Goal: Information Seeking & Learning: Compare options

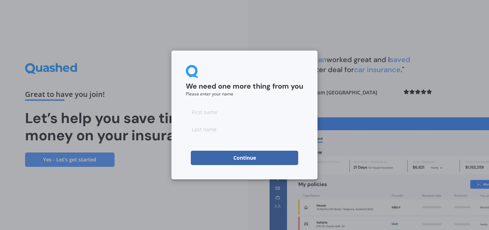
click at [251, 156] on button "Continue" at bounding box center [244, 157] width 107 height 14
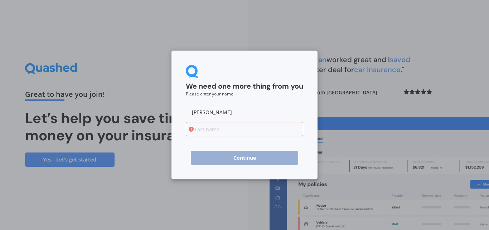
type input "[PERSON_NAME]"
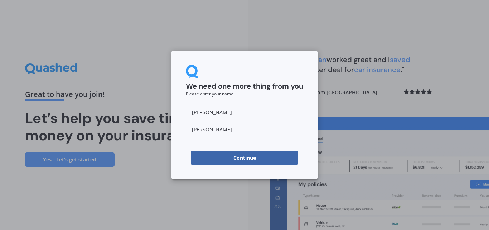
type input "[PERSON_NAME]"
drag, startPoint x: 236, startPoint y: 158, endPoint x: 248, endPoint y: 160, distance: 12.5
click at [235, 158] on button "Continue" at bounding box center [244, 157] width 107 height 14
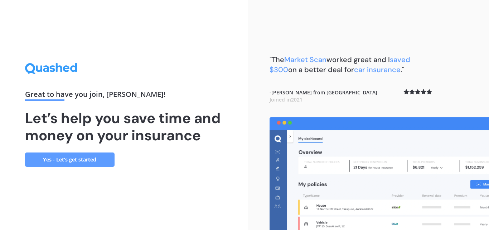
click at [73, 157] on link "Yes - Let’s get started" at bounding box center [70, 159] width 90 height 14
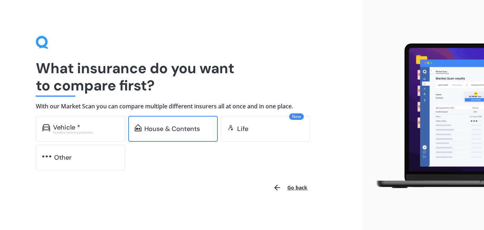
click at [154, 128] on div "House & Contents" at bounding box center [172, 128] width 56 height 7
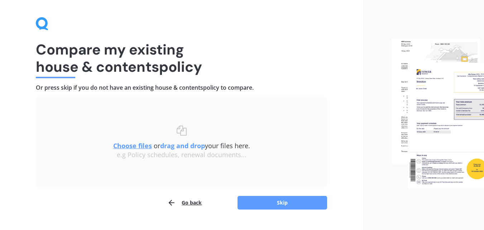
scroll to position [34, 0]
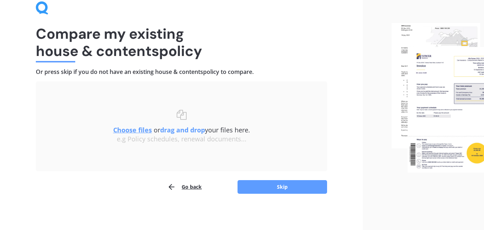
click at [311, 146] on div "Choose files or drag and drop your files here. Choose files or photos e.g Polic…" at bounding box center [181, 126] width 263 height 61
click at [131, 128] on u "Choose files" at bounding box center [132, 129] width 39 height 9
click at [134, 129] on u "Choose files" at bounding box center [132, 129] width 39 height 9
click at [134, 130] on u "Choose files" at bounding box center [132, 129] width 39 height 9
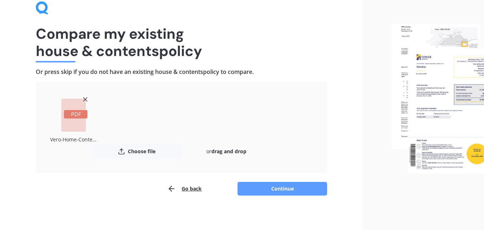
click at [69, 114] on rect at bounding box center [76, 114] width 24 height 9
click at [139, 152] on button "Choose file" at bounding box center [137, 151] width 90 height 14
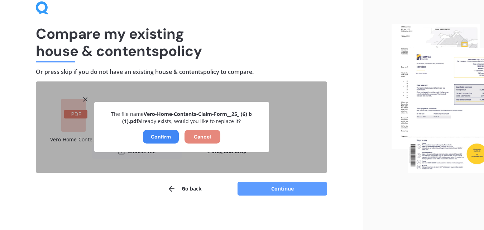
click at [200, 135] on button "Cancel" at bounding box center [203, 137] width 36 height 14
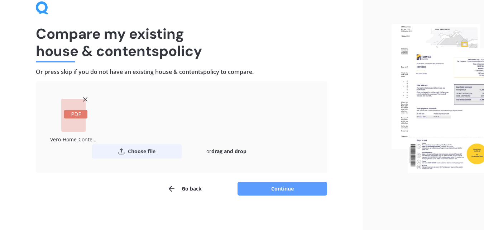
click at [133, 149] on button "Choose file" at bounding box center [137, 151] width 90 height 14
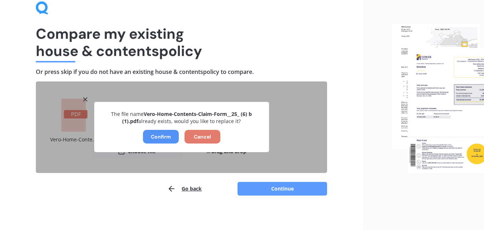
click at [162, 135] on button "Confirm" at bounding box center [161, 137] width 36 height 14
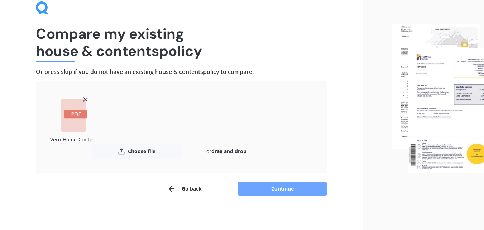
click at [277, 188] on button "Continue" at bounding box center [283, 189] width 90 height 14
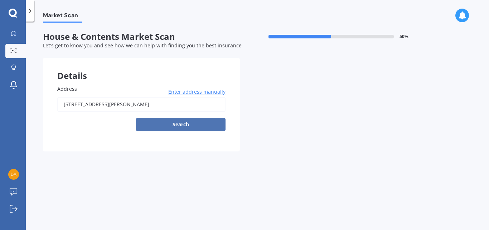
click at [180, 126] on button "Search" at bounding box center [181, 125] width 90 height 14
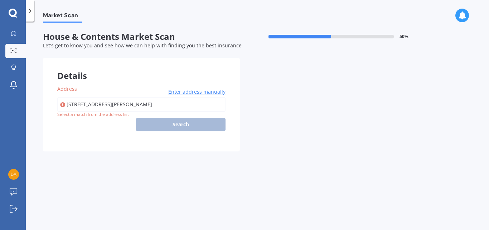
type input "[STREET_ADDRESS][PERSON_NAME]"
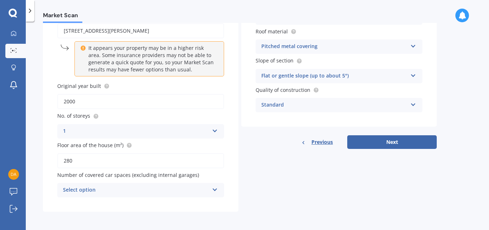
scroll to position [74, 0]
click at [413, 45] on icon at bounding box center [414, 44] width 6 height 5
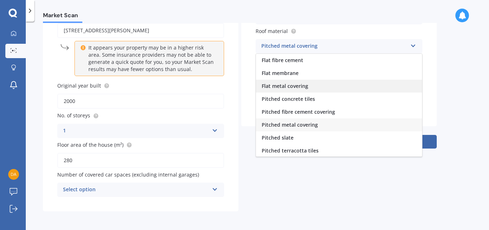
click at [315, 86] on div "Flat metal covering" at bounding box center [339, 86] width 166 height 13
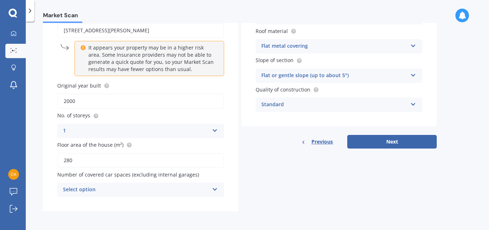
click at [414, 73] on icon at bounding box center [414, 73] width 6 height 5
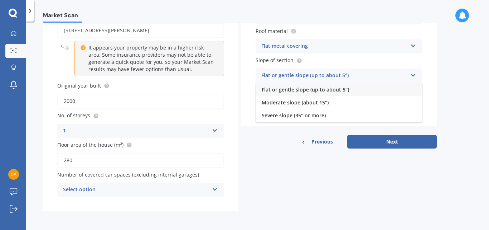
click at [330, 88] on span "Flat or gentle slope (up to about 5°)" at bounding box center [305, 89] width 87 height 7
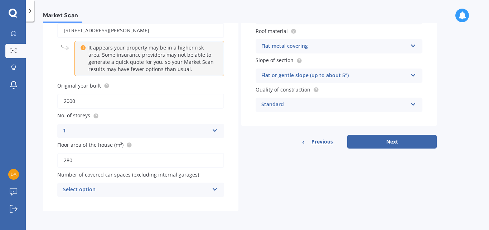
click at [413, 102] on icon at bounding box center [414, 102] width 6 height 5
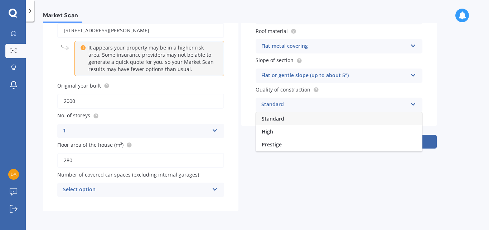
click at [303, 116] on div "Standard" at bounding box center [339, 118] width 166 height 13
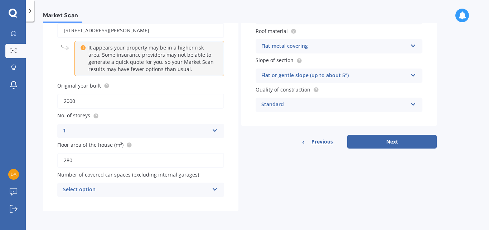
click at [215, 188] on icon at bounding box center [215, 187] width 6 height 5
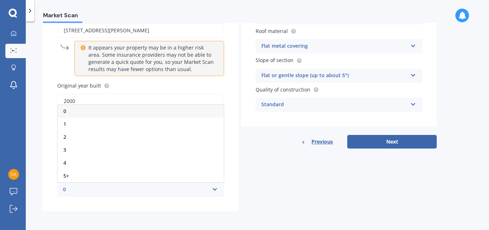
click at [75, 150] on div "3" at bounding box center [141, 149] width 166 height 13
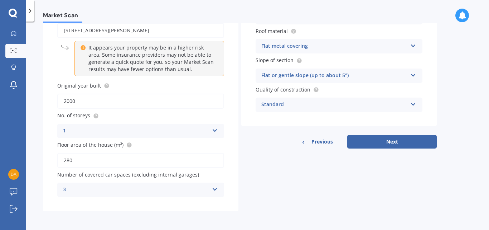
click at [216, 188] on icon at bounding box center [215, 187] width 6 height 5
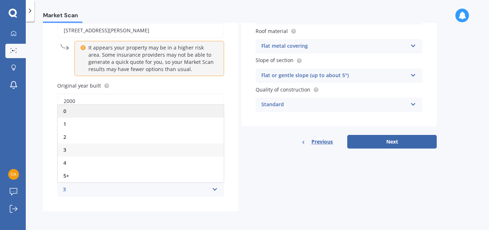
click at [71, 111] on div "0" at bounding box center [141, 111] width 166 height 13
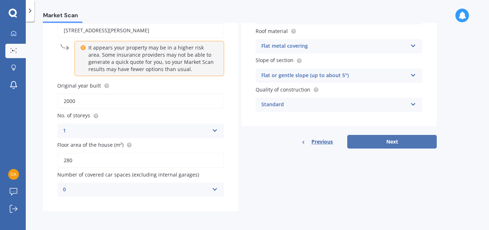
click at [369, 137] on button "Next" at bounding box center [393, 142] width 90 height 14
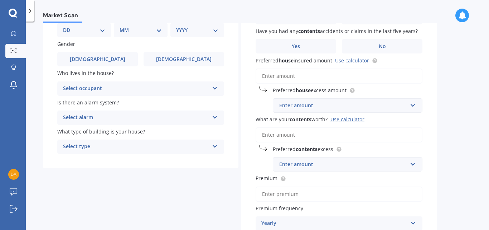
scroll to position [0, 0]
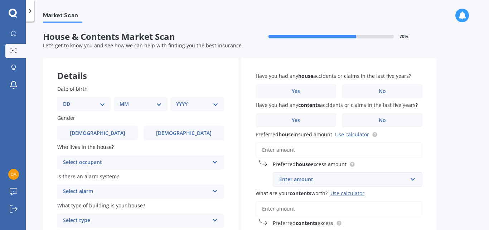
click at [105, 104] on div "DD 01 02 03 04 05 06 07 08 09 10 11 12 13 14 15 16 17 18 19 20 21 22 23 24 25 2…" at bounding box center [84, 104] width 54 height 14
click at [101, 104] on select "DD 01 02 03 04 05 06 07 08 09 10 11 12 13 14 15 16 17 18 19 20 21 22 23 24 25 2…" at bounding box center [84, 104] width 42 height 8
select select "28"
click at [69, 100] on select "DD 01 02 03 04 05 06 07 08 09 10 11 12 13 14 15 16 17 18 19 20 21 22 23 24 25 2…" at bounding box center [84, 104] width 42 height 8
click at [163, 103] on div "MM 01 02 03 04 05 06 07 08 09 10 11 12" at bounding box center [142, 104] width 51 height 14
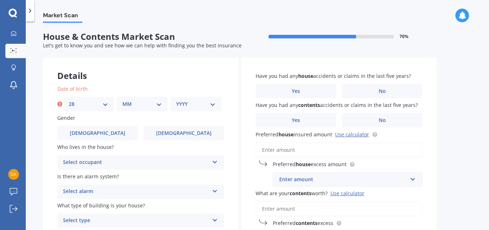
click at [160, 103] on select "MM 01 02 03 04 05 06 07 08 09 10 11 12" at bounding box center [142, 104] width 39 height 8
select select "05"
click at [123, 100] on select "MM 01 02 03 04 05 06 07 08 09 10 11 12" at bounding box center [142, 104] width 39 height 8
click at [211, 103] on select "YYYY 2009 2008 2007 2006 2005 2004 2003 2002 2001 2000 1999 1998 1997 1996 1995…" at bounding box center [195, 104] width 39 height 8
select select "1951"
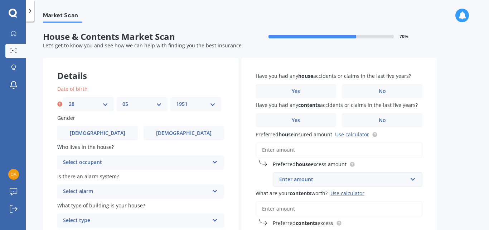
click at [176, 100] on select "YYYY 2009 2008 2007 2006 2005 2004 2003 2002 2001 2000 1999 1998 1997 1996 1995…" at bounding box center [195, 104] width 39 height 8
click at [215, 160] on icon at bounding box center [215, 160] width 6 height 5
click at [142, 177] on div "Owner" at bounding box center [141, 176] width 166 height 13
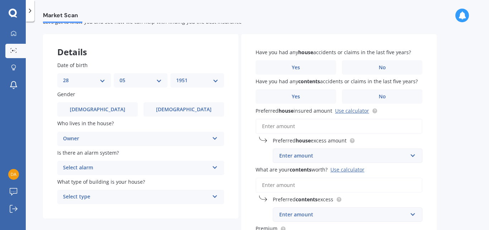
scroll to position [36, 0]
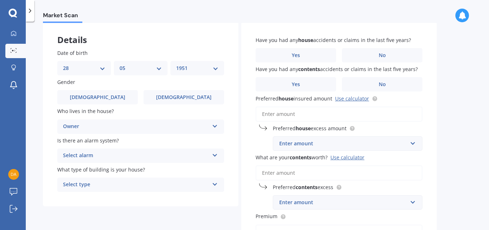
click at [212, 154] on div "Select alarm Yes, monitored Yes, not monitored No" at bounding box center [140, 155] width 167 height 14
click at [101, 168] on div "Yes, monitored" at bounding box center [141, 169] width 166 height 13
click at [217, 182] on icon at bounding box center [215, 182] width 6 height 5
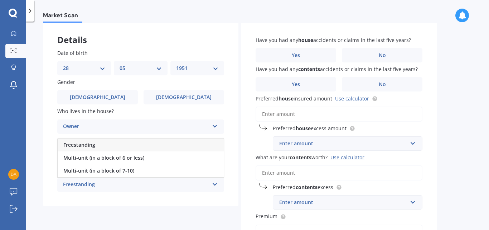
click at [199, 143] on div "Freestanding" at bounding box center [141, 144] width 166 height 13
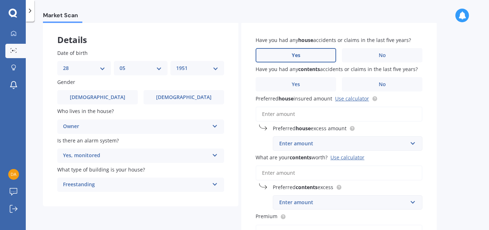
click at [297, 54] on span "Yes" at bounding box center [296, 55] width 9 height 6
click at [0, 0] on input "Yes" at bounding box center [0, 0] width 0 height 0
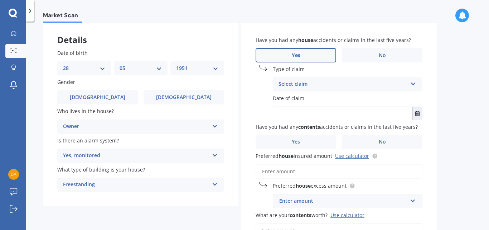
click at [414, 83] on icon at bounding box center [414, 82] width 6 height 5
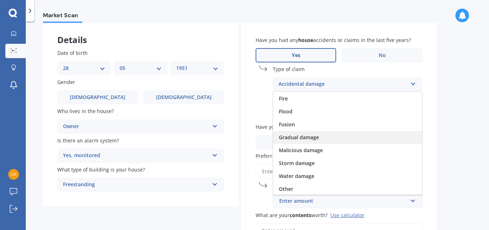
scroll to position [52, 0]
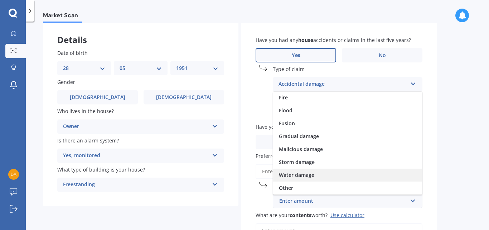
click at [333, 174] on div "Water damage" at bounding box center [347, 174] width 149 height 13
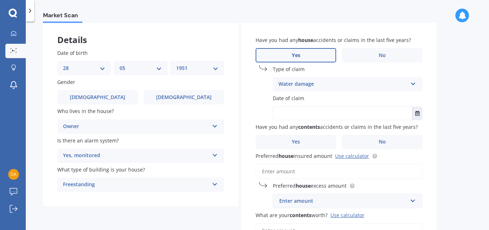
click at [412, 82] on icon at bounding box center [414, 82] width 6 height 5
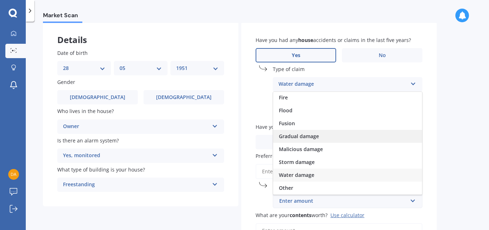
click at [317, 135] on span "Gradual damage" at bounding box center [299, 136] width 40 height 7
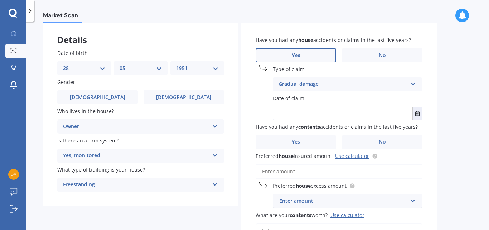
click at [282, 113] on input "text" at bounding box center [342, 113] width 139 height 13
type input "[DATE]"
click at [387, 139] on label "No" at bounding box center [382, 142] width 81 height 14
click at [0, 0] on input "No" at bounding box center [0, 0] width 0 height 0
click at [354, 155] on link "Use calculator" at bounding box center [352, 155] width 34 height 7
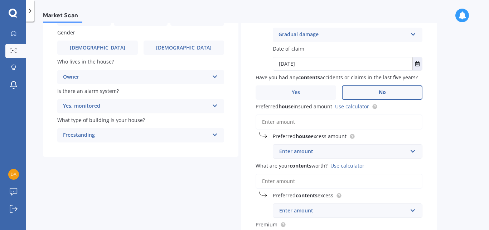
scroll to position [73, 0]
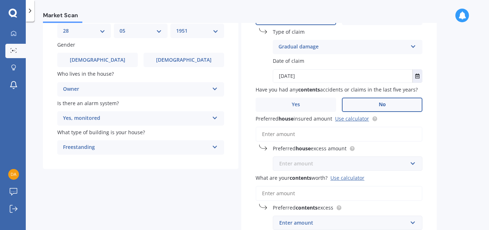
click at [413, 162] on input "text" at bounding box center [345, 164] width 143 height 14
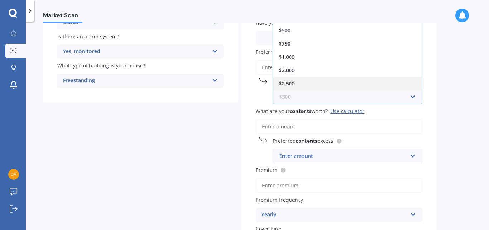
scroll to position [145, 0]
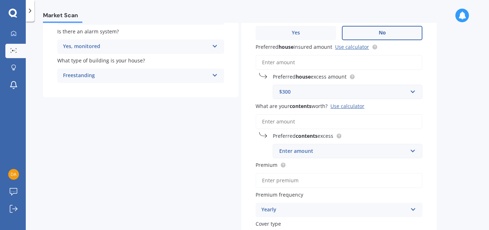
click at [445, 109] on div "Market Scan House & Contents Market Scan 70 % Let's get to know you and see how…" at bounding box center [258, 127] width 464 height 208
click at [269, 62] on input "Preferred house insured amount Use calculator" at bounding box center [339, 62] width 167 height 15
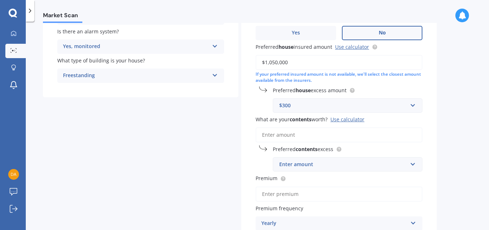
type input "$1,050,000"
click at [291, 134] on input "What are your contents worth? Use calculator" at bounding box center [339, 134] width 167 height 15
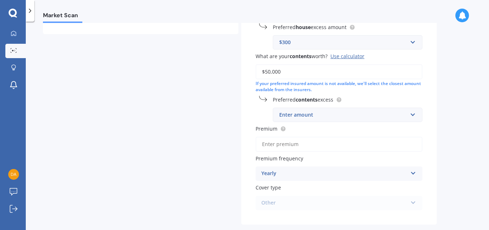
scroll to position [216, 0]
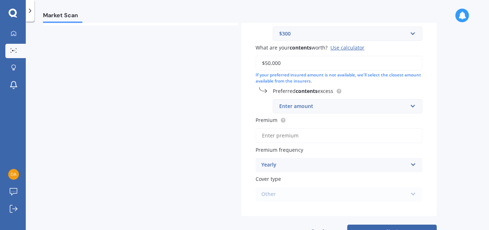
type input "$50,000"
drag, startPoint x: 291, startPoint y: 119, endPoint x: 295, endPoint y: 120, distance: 4.4
click at [291, 119] on label "Premium" at bounding box center [338, 120] width 164 height 8
click at [291, 128] on input "Premium" at bounding box center [339, 135] width 167 height 15
type input "$312.00"
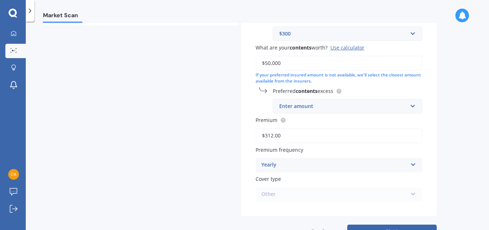
click at [415, 164] on icon at bounding box center [414, 162] width 6 height 5
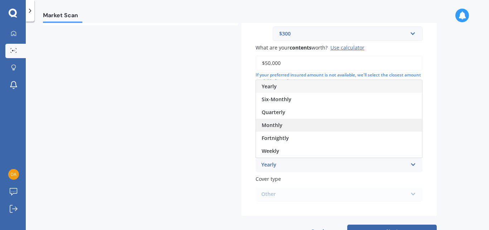
click at [292, 124] on div "Monthly" at bounding box center [339, 125] width 166 height 13
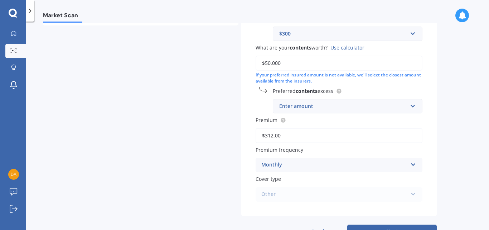
scroll to position [243, 0]
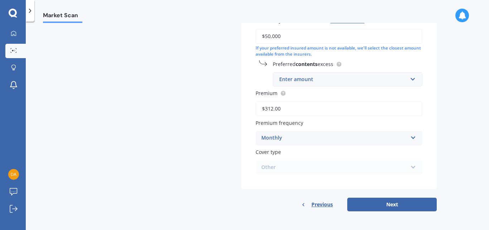
click at [414, 166] on div "Other Maxi - House and Contents Flexi - House and Contents Other" at bounding box center [339, 167] width 167 height 14
click at [399, 202] on button "Next" at bounding box center [393, 204] width 90 height 14
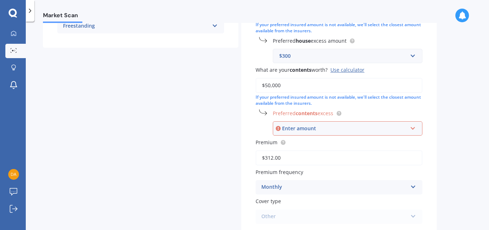
scroll to position [198, 0]
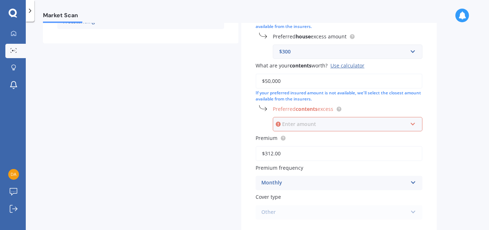
click at [412, 124] on input "text" at bounding box center [345, 124] width 143 height 14
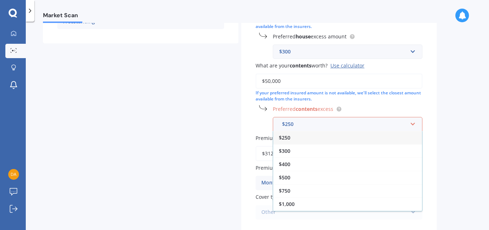
drag, startPoint x: 305, startPoint y: 162, endPoint x: 308, endPoint y: 163, distance: 3.6
click at [305, 162] on div "$400" at bounding box center [347, 163] width 149 height 13
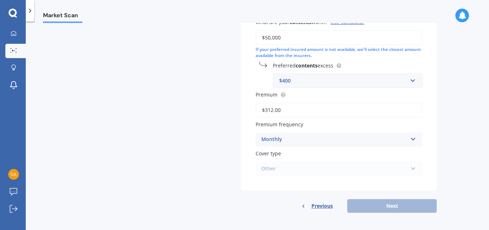
scroll to position [243, 0]
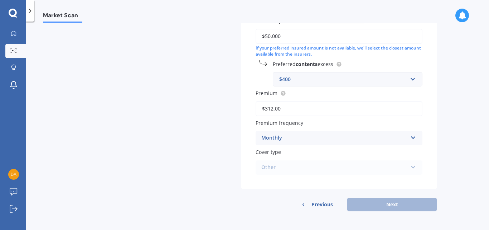
click at [397, 201] on div "Previous Next" at bounding box center [339, 204] width 196 height 14
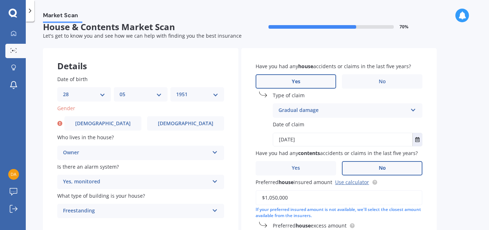
scroll to position [0, 0]
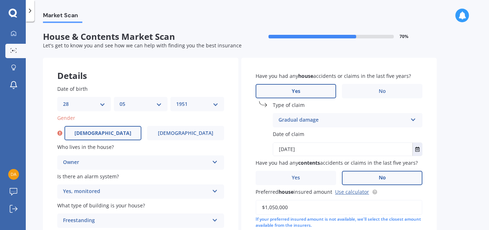
drag, startPoint x: 105, startPoint y: 133, endPoint x: 112, endPoint y: 139, distance: 9.6
click at [106, 133] on span "[DEMOGRAPHIC_DATA]" at bounding box center [103, 133] width 57 height 6
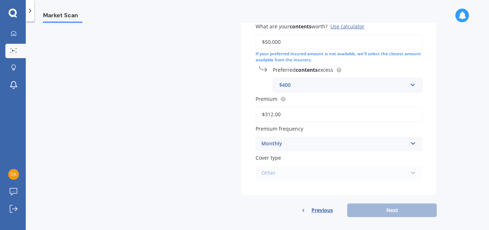
scroll to position [243, 0]
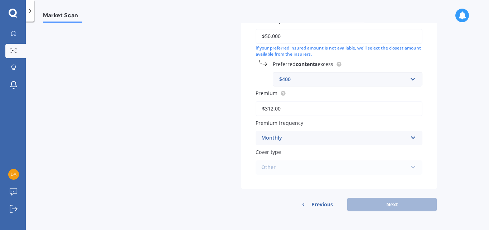
click at [413, 166] on div "Other Maxi - House and Contents Flexi - House and Contents Other" at bounding box center [339, 167] width 167 height 14
click at [396, 205] on div "Previous Next" at bounding box center [339, 204] width 196 height 14
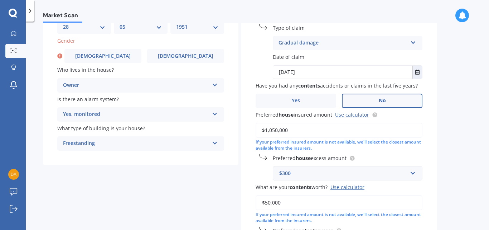
scroll to position [64, 0]
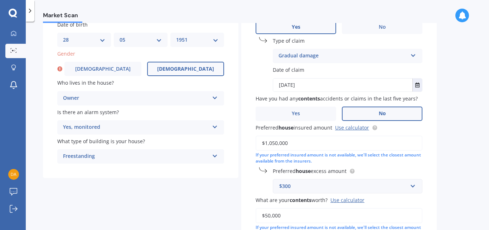
click at [172, 66] on label "[DEMOGRAPHIC_DATA]" at bounding box center [185, 69] width 77 height 14
click at [0, 0] on input "[DEMOGRAPHIC_DATA]" at bounding box center [0, 0] width 0 height 0
click at [215, 97] on icon at bounding box center [215, 96] width 6 height 5
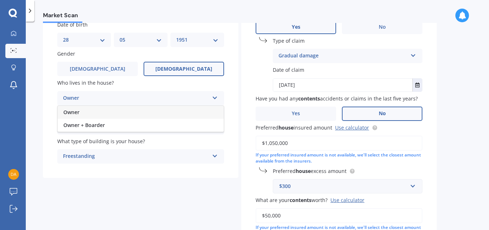
click at [215, 97] on icon at bounding box center [215, 96] width 6 height 5
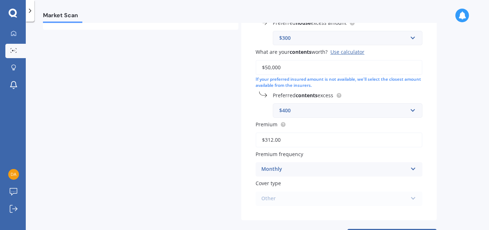
scroll to position [243, 0]
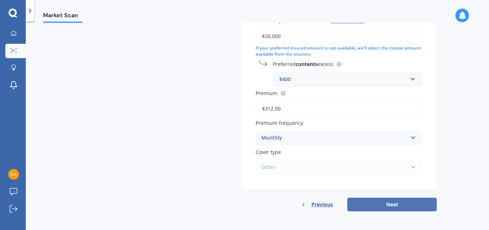
click at [386, 205] on button "Next" at bounding box center [393, 204] width 90 height 14
select select "28"
select select "05"
select select "1951"
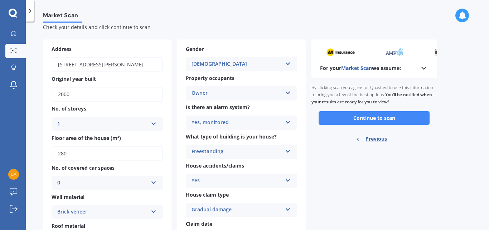
scroll to position [0, 0]
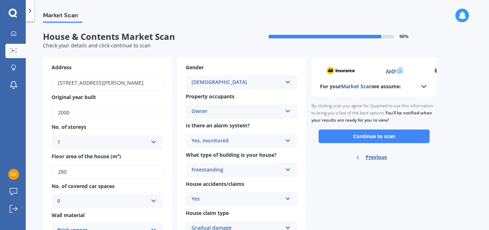
click at [81, 113] on input "2000" at bounding box center [107, 112] width 111 height 15
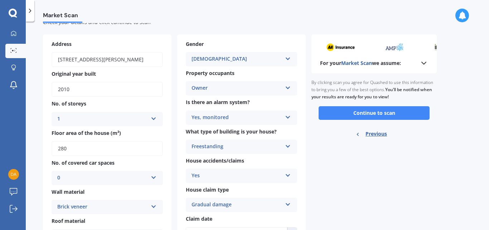
scroll to position [36, 0]
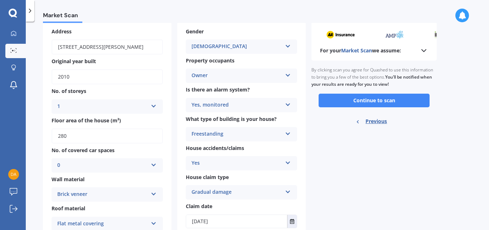
type input "2010"
drag, startPoint x: 467, startPoint y: 155, endPoint x: 464, endPoint y: 152, distance: 4.9
click at [467, 155] on div "Market Scan House & Contents Market Scan 90 % Check your details and click cont…" at bounding box center [258, 127] width 464 height 208
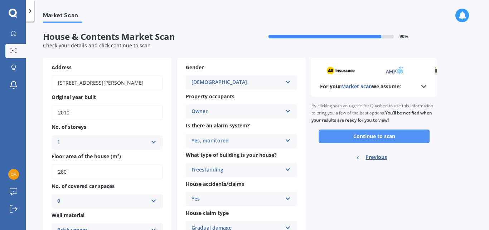
click at [380, 132] on button "Continue to scan" at bounding box center [374, 136] width 111 height 14
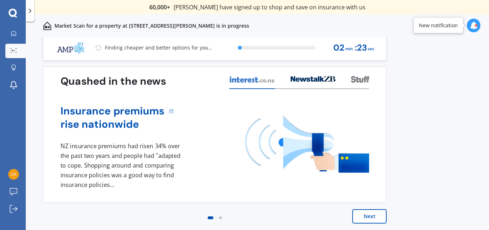
scroll to position [3, 0]
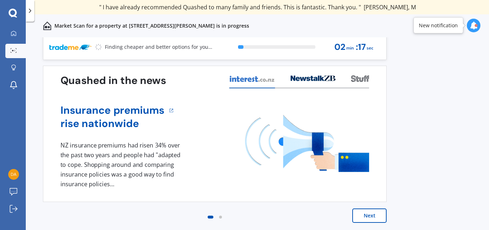
click at [368, 212] on button "Next" at bounding box center [370, 215] width 34 height 14
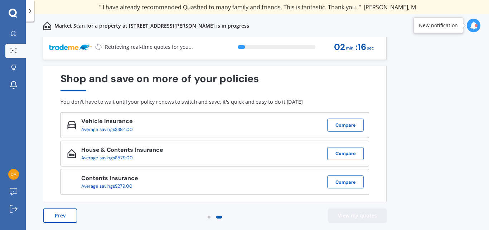
scroll to position [0, 0]
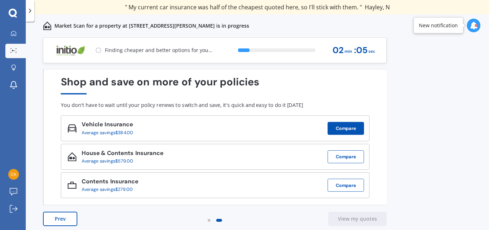
click at [346, 126] on button "Compare" at bounding box center [346, 128] width 37 height 13
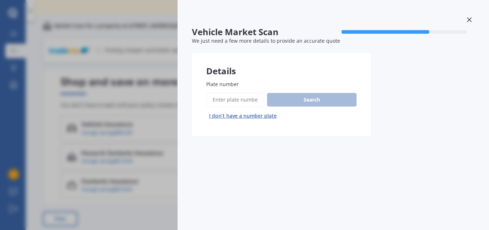
click at [219, 101] on input "Plate number" at bounding box center [235, 99] width 58 height 15
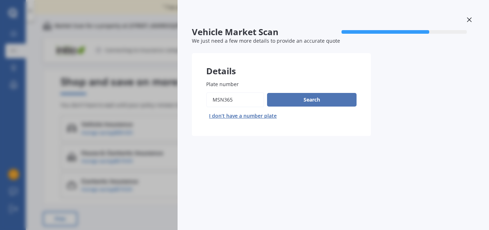
type input "msn365"
click at [315, 99] on button "Search" at bounding box center [312, 100] width 90 height 14
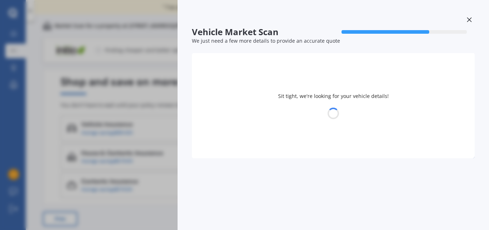
select select "KIA"
select select "SPORTAGE"
select select "28"
select select "05"
select select "1951"
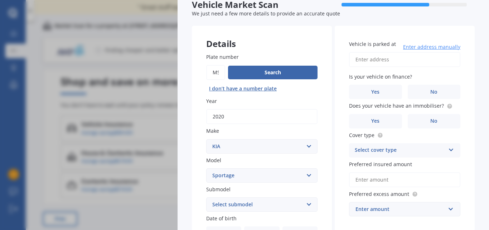
scroll to position [107, 0]
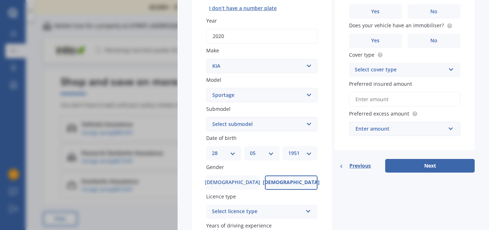
click at [358, 164] on span "Previous" at bounding box center [360, 165] width 21 height 11
click at [340, 166] on icon at bounding box center [342, 166] width 4 height 4
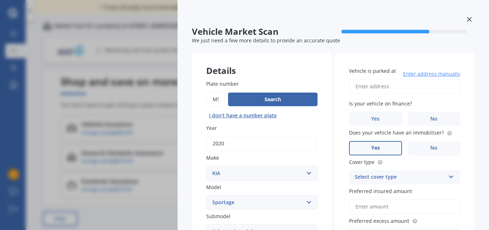
scroll to position [0, 0]
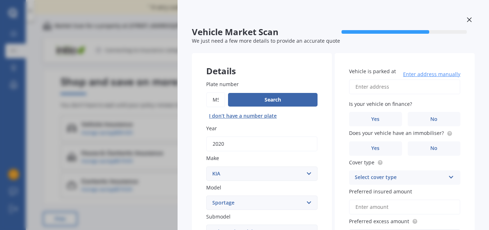
click at [467, 19] on icon at bounding box center [469, 19] width 5 height 5
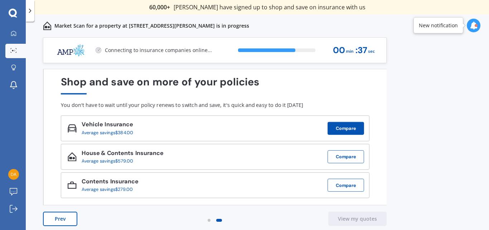
click at [347, 129] on button "Compare" at bounding box center [346, 128] width 37 height 13
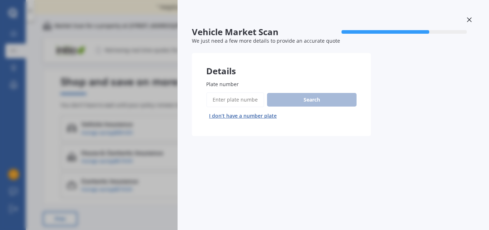
click at [284, 99] on div "Search I don’t have a number plate" at bounding box center [281, 106] width 150 height 29
click at [220, 100] on input "Plate number" at bounding box center [235, 99] width 58 height 15
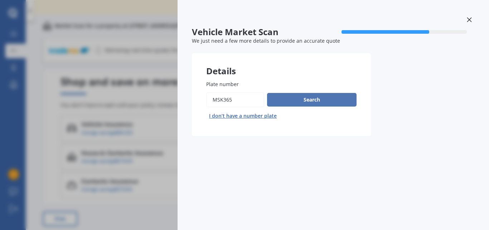
type input "msk365"
click at [305, 100] on button "Search" at bounding box center [312, 100] width 90 height 14
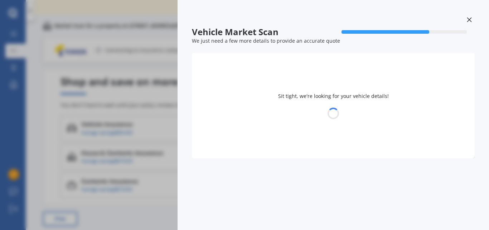
select select "SUZUKI"
select select "SWIFT"
select select "28"
select select "05"
select select "1951"
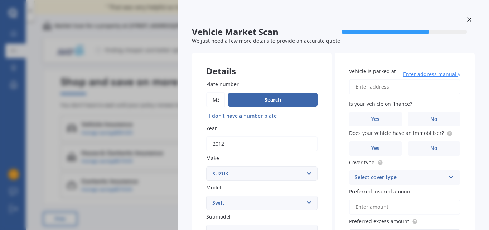
click at [467, 20] on icon at bounding box center [469, 19] width 5 height 5
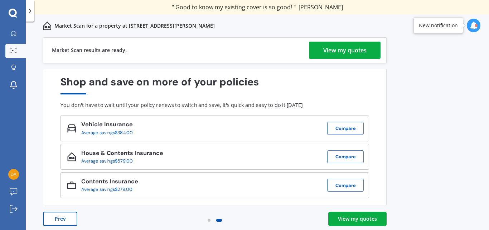
click at [341, 51] on div "View my quotes" at bounding box center [345, 50] width 43 height 17
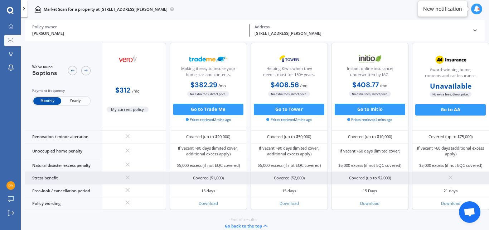
scroll to position [349, 20]
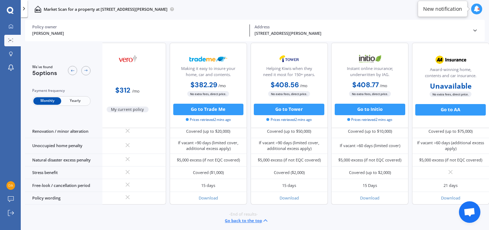
click at [474, 9] on icon at bounding box center [477, 9] width 6 height 6
click at [23, 9] on icon at bounding box center [24, 9] width 6 height 6
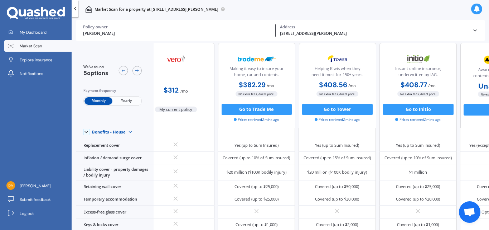
scroll to position [0, 20]
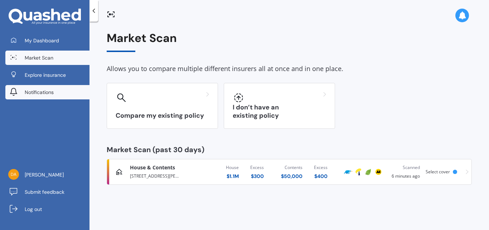
click at [35, 92] on span "Notifications" at bounding box center [39, 91] width 29 height 7
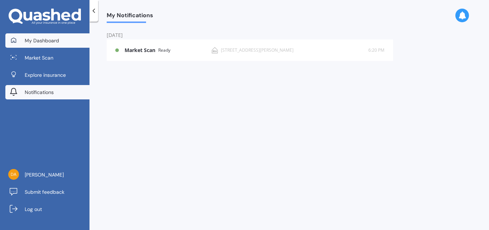
click at [28, 40] on span "My Dashboard" at bounding box center [42, 40] width 34 height 7
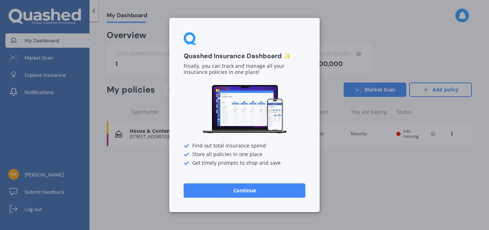
click at [425, 46] on div "Quashed Insurance Dashboard ✨ Finally, you can track and manage all your insura…" at bounding box center [244, 115] width 489 height 230
click at [446, 88] on div "Quashed Insurance Dashboard ✨ Finally, you can track and manage all your insura…" at bounding box center [244, 115] width 489 height 230
click at [248, 196] on button "Continue" at bounding box center [245, 190] width 122 height 14
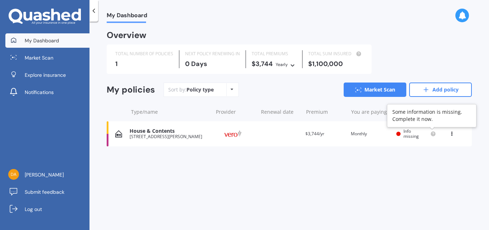
click at [433, 133] on icon at bounding box center [433, 133] width 1 height 1
click at [453, 132] on icon at bounding box center [452, 132] width 5 height 4
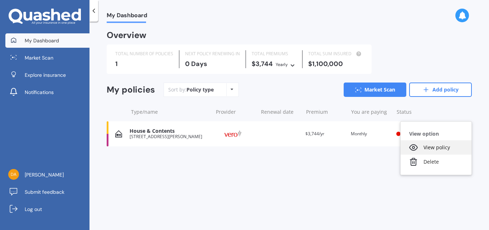
click at [437, 147] on div "View policy" at bounding box center [436, 147] width 71 height 14
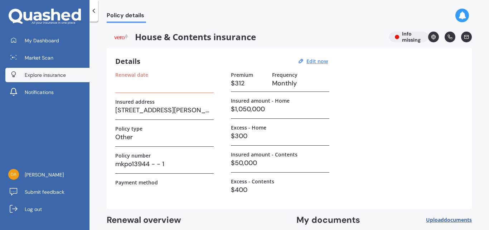
click at [37, 73] on span "Explore insurance" at bounding box center [45, 74] width 41 height 7
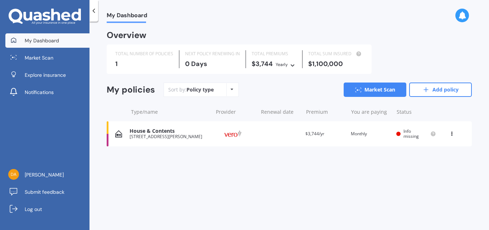
click at [232, 88] on icon at bounding box center [232, 89] width 3 height 4
click at [440, 88] on link "Add policy" at bounding box center [440, 89] width 63 height 14
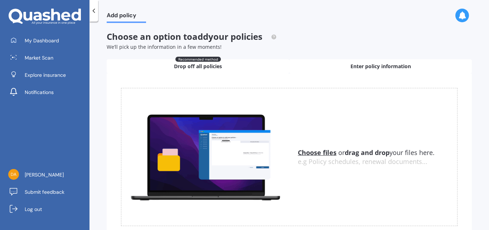
click at [321, 67] on div "Enter policy information" at bounding box center [380, 66] width 183 height 14
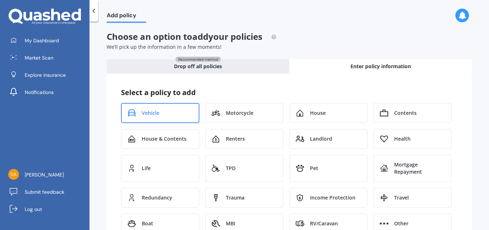
click at [158, 111] on span "Vehicle" at bounding box center [151, 112] width 18 height 7
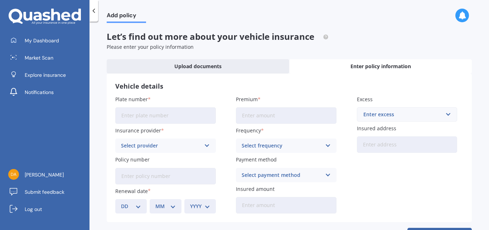
click at [126, 117] on input "Plate number" at bounding box center [165, 115] width 101 height 16
type input "NMK365"
click at [206, 143] on icon at bounding box center [207, 146] width 6 height 8
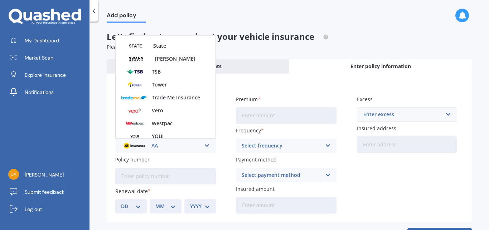
scroll to position [310, 0]
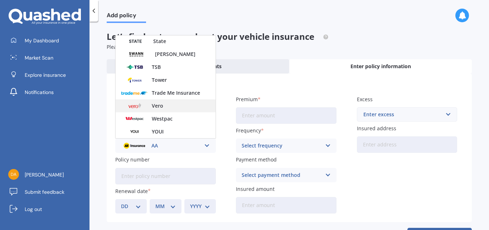
click at [158, 106] on span "Vero" at bounding box center [157, 105] width 11 height 5
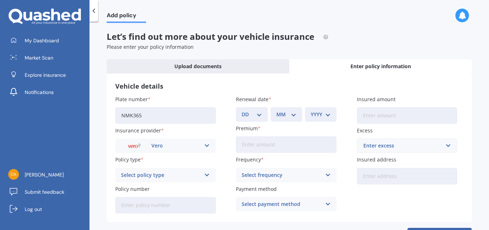
click at [205, 174] on icon at bounding box center [207, 175] width 6 height 8
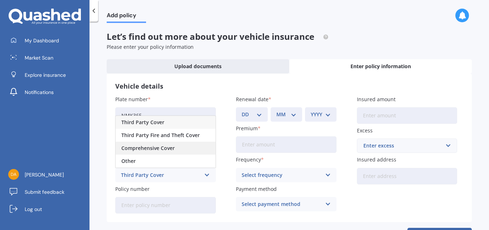
click at [162, 147] on span "Comprehensive Cover" at bounding box center [147, 147] width 53 height 5
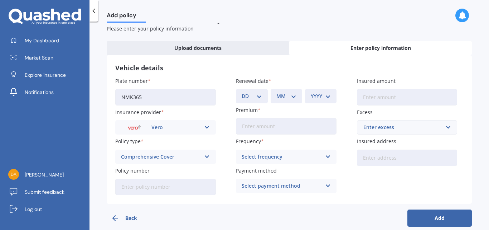
scroll to position [28, 0]
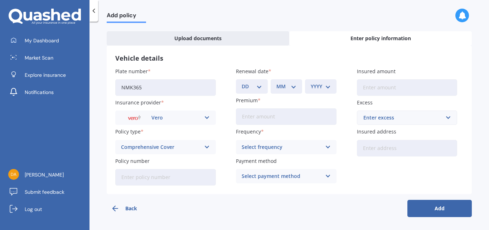
click at [126, 179] on input "Policy number" at bounding box center [165, 177] width 101 height 16
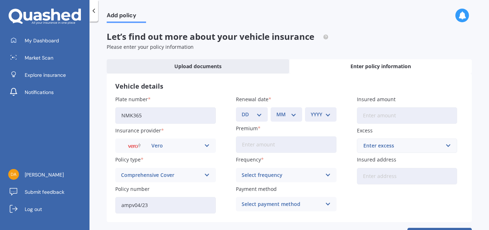
click at [135, 205] on input "ampv04/23" at bounding box center [165, 205] width 101 height 16
type input "AMPV04/23"
click at [258, 114] on select "DD 01 02 03 04 05 06 07 08 09 10 11 12 13 14 15 16 17 18 19 20 21 22 23 24 25 2…" at bounding box center [252, 114] width 20 height 8
select select "23"
click at [242, 110] on select "DD 01 02 03 04 05 06 07 08 09 10 11 12 13 14 15 16 17 18 19 20 21 22 23 24 25 2…" at bounding box center [252, 114] width 20 height 8
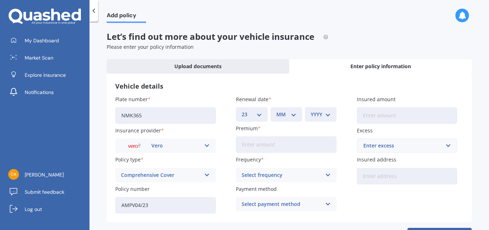
click at [289, 114] on select "MM 01 02 03 04 05 06 07 08 09 10 11 12" at bounding box center [287, 114] width 20 height 8
click at [324, 87] on h3 "Vehicle details" at bounding box center [289, 86] width 348 height 8
click at [247, 142] on input "Premium" at bounding box center [286, 144] width 101 height 16
click at [330, 173] on div "Select frequency Yearly Six-Monthly Quarterly Monthly Fortnightly Weekly" at bounding box center [286, 175] width 101 height 14
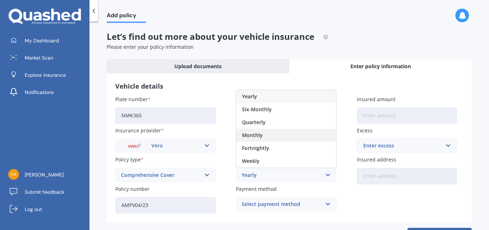
click at [275, 133] on div "Monthly" at bounding box center [286, 135] width 100 height 13
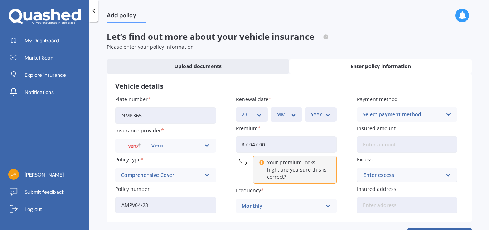
click at [264, 143] on input "$7,047.00" at bounding box center [286, 144] width 101 height 16
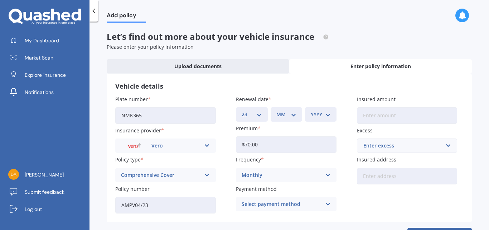
click at [260, 144] on input "$70.00" at bounding box center [286, 144] width 101 height 16
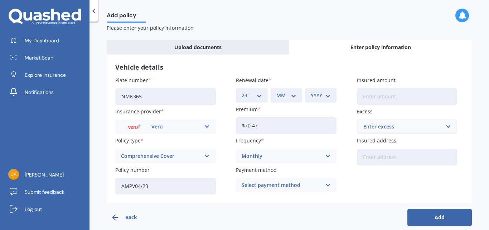
scroll to position [28, 0]
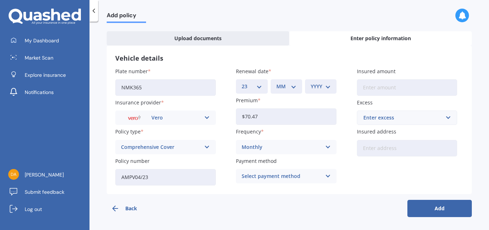
type input "$70.47"
click at [327, 176] on icon at bounding box center [328, 176] width 6 height 8
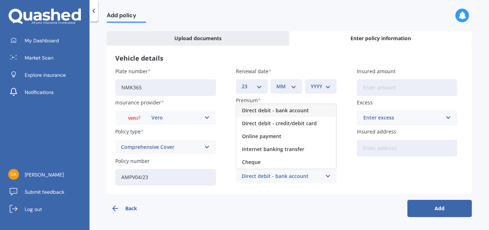
click at [265, 109] on span "Direct debit - bank account" at bounding box center [275, 110] width 67 height 5
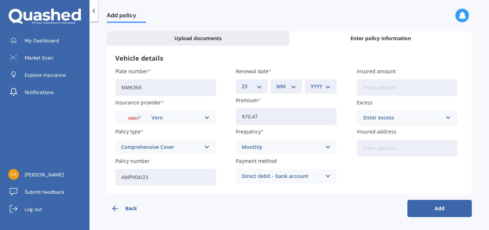
drag, startPoint x: 369, startPoint y: 86, endPoint x: 368, endPoint y: 90, distance: 3.7
click at [369, 86] on input "Insured amount" at bounding box center [407, 87] width 101 height 16
type input "$27,000"
click at [448, 118] on input "text" at bounding box center [405, 118] width 94 height 14
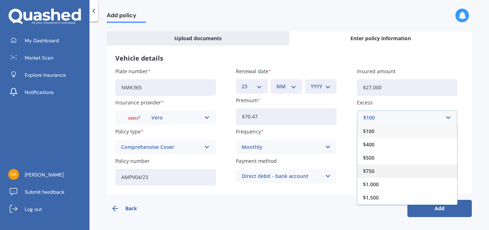
click at [383, 172] on div "$750" at bounding box center [408, 170] width 100 height 13
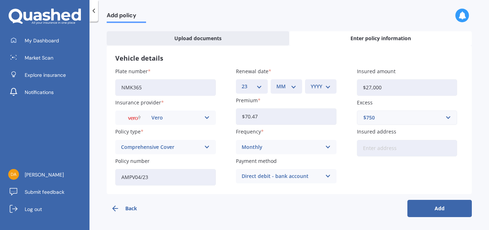
click at [362, 145] on input "Insured address" at bounding box center [407, 148] width 101 height 16
type input "[STREET_ADDRESS][PERSON_NAME]"
click at [441, 207] on button "Add" at bounding box center [440, 208] width 64 height 17
click at [293, 88] on select "MM 01 02 03 04 05 06 07 08 09 10 11 12" at bounding box center [287, 86] width 17 height 8
select select "01"
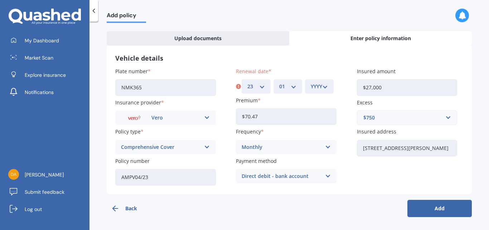
click at [279, 82] on select "MM 01 02 03 04 05 06 07 08 09 10 11 12" at bounding box center [287, 86] width 17 height 8
click at [324, 86] on select "YYYY 2027 2026 2025 2024 2023 2022 2021 2020 2019 2018 2017 2016 2015 2014 2013…" at bounding box center [319, 86] width 17 height 8
select select "2026"
click at [311, 82] on select "YYYY 2027 2026 2025 2024 2023 2022 2021 2020 2019 2018 2017 2016 2015 2014 2013…" at bounding box center [319, 86] width 17 height 8
click at [447, 211] on button "Add" at bounding box center [440, 208] width 64 height 17
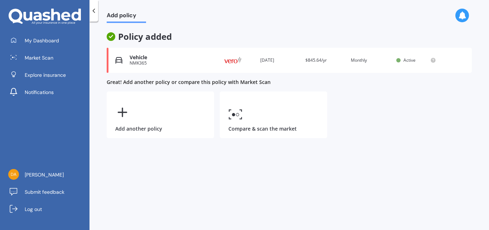
scroll to position [0, 0]
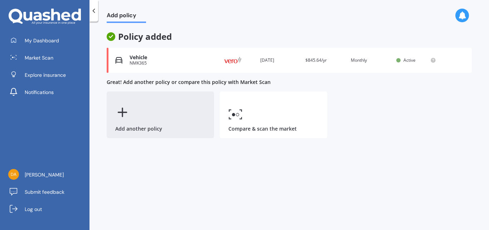
click at [130, 105] on div "Add another policy" at bounding box center [160, 114] width 107 height 47
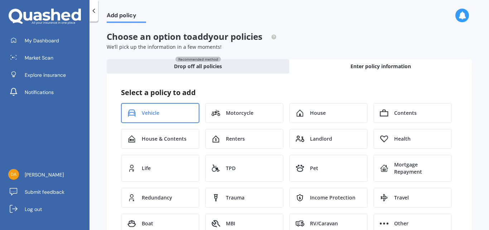
click at [152, 108] on div "Vehicle" at bounding box center [160, 113] width 78 height 20
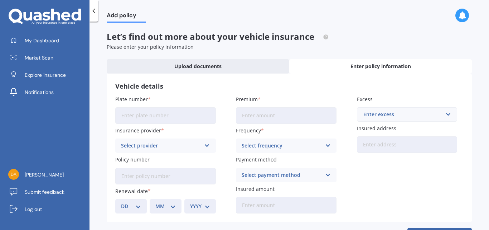
click at [125, 111] on input "Plate number" at bounding box center [165, 115] width 101 height 16
type input "PTJ111"
click at [207, 148] on icon at bounding box center [207, 146] width 6 height 8
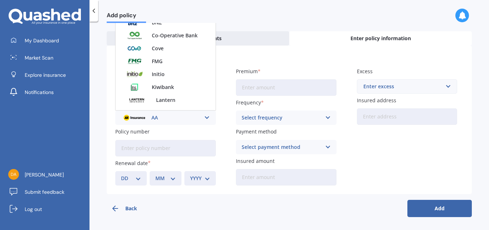
scroll to position [287, 0]
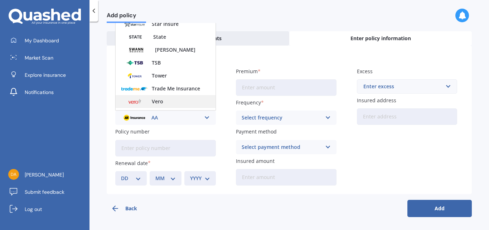
click at [170, 99] on div "Vero" at bounding box center [166, 101] width 100 height 13
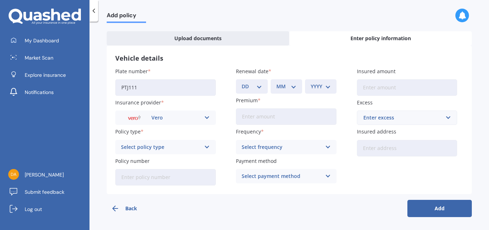
click at [204, 146] on icon at bounding box center [207, 147] width 6 height 8
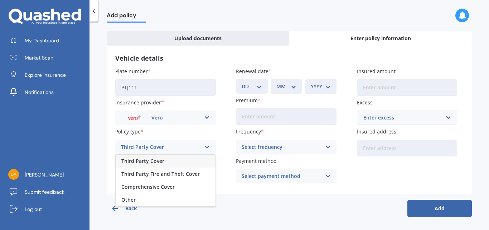
click at [150, 185] on span "Comprehensive Cover" at bounding box center [147, 186] width 53 height 5
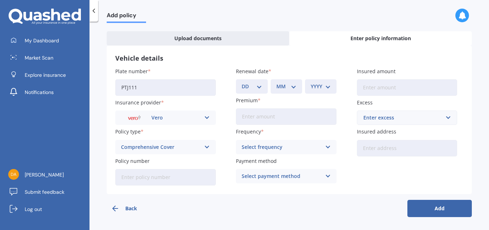
click at [126, 177] on input "Policy number" at bounding box center [165, 177] width 101 height 16
click at [158, 178] on input "Policy number" at bounding box center [165, 177] width 101 height 16
type input "AMPV04/23"
click at [259, 86] on select "DD 01 02 03 04 05 06 07 08 09 10 11 12 13 14 15 16 17 18 19 20 21 22 23 24 25 2…" at bounding box center [252, 86] width 20 height 8
select select "23"
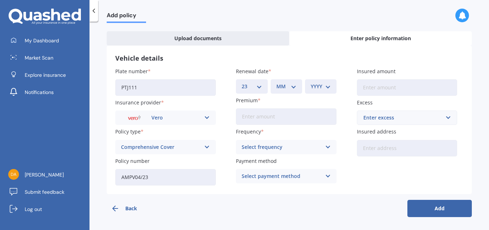
click at [242, 82] on select "DD 01 02 03 04 05 06 07 08 09 10 11 12 13 14 15 16 17 18 19 20 21 22 23 24 25 2…" at bounding box center [252, 86] width 20 height 8
click at [290, 86] on select "MM 01 02 03 04 05 06 07 08 09 10 11 12" at bounding box center [287, 86] width 20 height 8
select select "01"
click at [277, 82] on select "MM 01 02 03 04 05 06 07 08 09 10 11 12" at bounding box center [287, 86] width 20 height 8
click at [328, 84] on select "YYYY 2027 2026 2025 2024 2023 2022 2021 2020 2019 2018 2017 2016 2015 2014 2013…" at bounding box center [321, 86] width 20 height 8
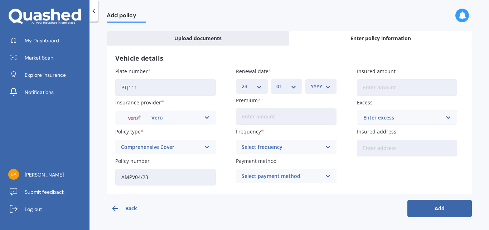
select select "2026"
click at [311, 82] on select "YYYY 2027 2026 2025 2024 2023 2022 2021 2020 2019 2018 2017 2016 2015 2014 2013…" at bounding box center [321, 86] width 20 height 8
click at [250, 119] on input "Premium" at bounding box center [286, 116] width 101 height 16
type input "$59.21"
click at [325, 145] on icon at bounding box center [328, 147] width 6 height 8
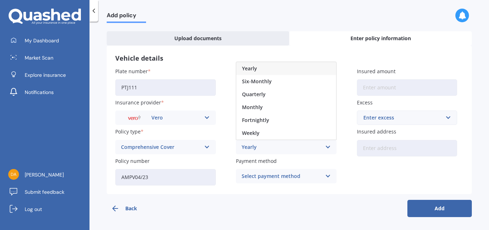
click at [275, 106] on div "Monthly" at bounding box center [286, 107] width 100 height 13
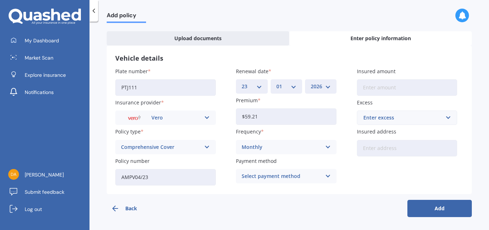
click at [326, 176] on icon at bounding box center [328, 176] width 6 height 8
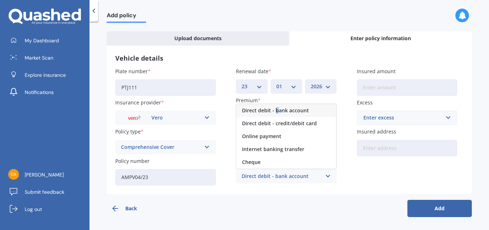
click at [276, 110] on span "Direct debit - bank account" at bounding box center [275, 110] width 67 height 5
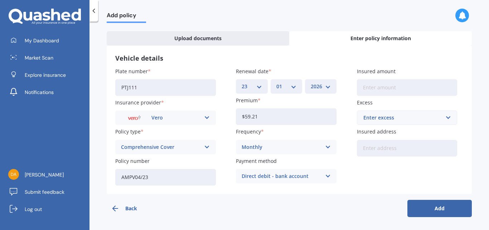
click at [368, 86] on input "Insured amount" at bounding box center [407, 87] width 101 height 16
type input "$15,000"
click at [445, 118] on input "text" at bounding box center [405, 118] width 94 height 14
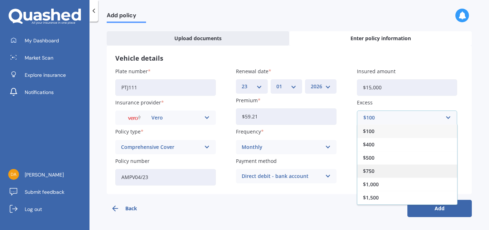
click at [388, 171] on div "$750" at bounding box center [408, 170] width 100 height 13
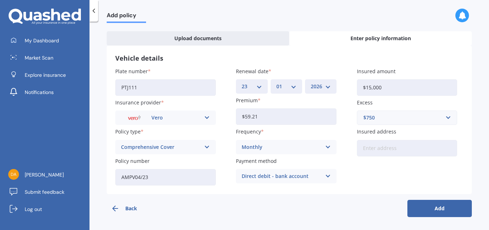
click at [366, 148] on input "Insured address" at bounding box center [407, 148] width 101 height 16
type input "[STREET_ADDRESS][PERSON_NAME]"
click at [437, 207] on button "Add" at bounding box center [440, 208] width 64 height 17
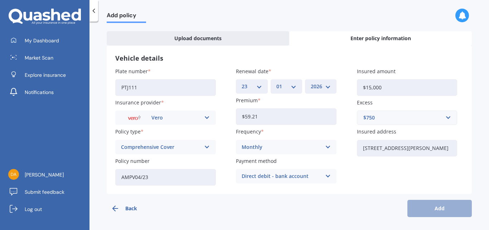
scroll to position [0, 0]
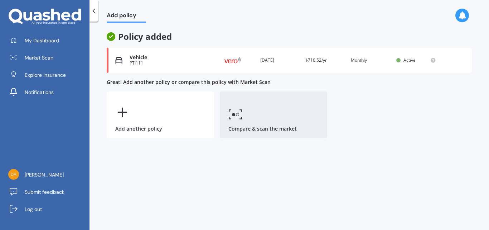
click at [253, 118] on link "Compare & scan the market" at bounding box center [273, 114] width 107 height 47
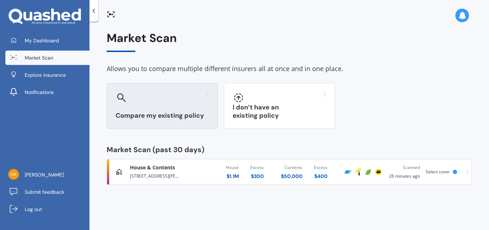
drag, startPoint x: 149, startPoint y: 99, endPoint x: 156, endPoint y: 99, distance: 7.5
click at [149, 99] on div at bounding box center [163, 97] width 94 height 11
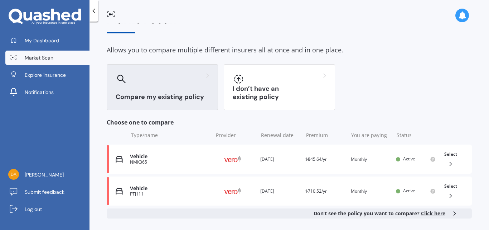
scroll to position [36, 0]
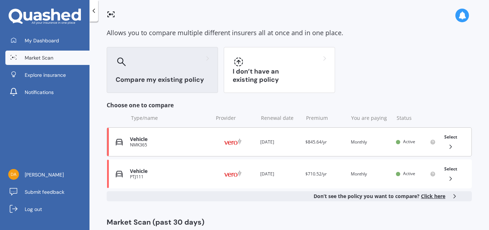
click at [449, 146] on icon at bounding box center [450, 146] width 7 height 7
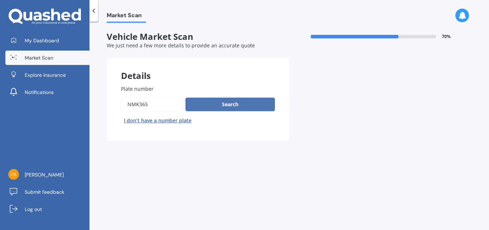
click at [217, 104] on button "Search" at bounding box center [231, 104] width 90 height 14
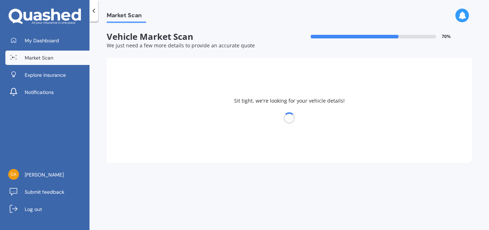
select select "NISSAN"
select select "QASHQAI"
select select "28"
select select "05"
select select "1951"
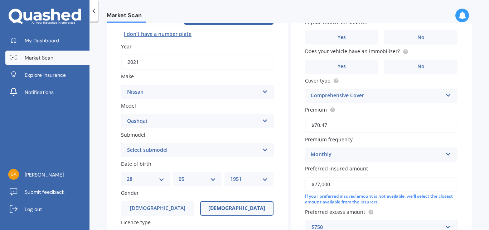
scroll to position [107, 0]
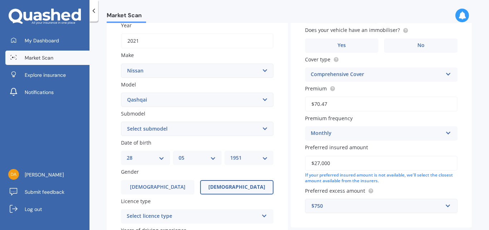
click at [262, 128] on select "Select submodel (All Other) N-TEC ST ST-L Ti Ti-L TI-L E-POWER 1.5PEH TS Turbo …" at bounding box center [197, 128] width 153 height 14
click at [263, 126] on select "Select submodel (All Other) N-TEC ST ST-L Ti Ti-L TI-L E-POWER 1.5PEH TS Turbo …" at bounding box center [197, 128] width 153 height 14
select select "ST"
click at [121, 121] on select "Select submodel (All Other) N-TEC ST ST-L Ti Ti-L TI-L E-POWER 1.5PEH TS Turbo …" at bounding box center [197, 128] width 153 height 14
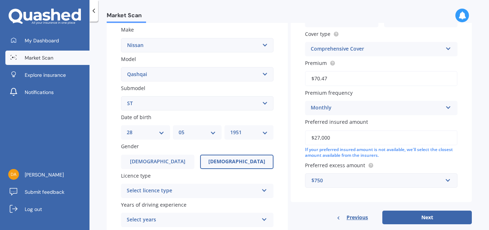
scroll to position [143, 0]
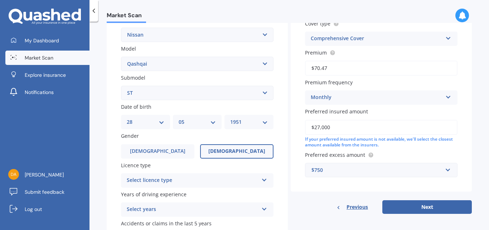
drag, startPoint x: 159, startPoint y: 148, endPoint x: 196, endPoint y: 158, distance: 38.2
click at [159, 148] on span "[DEMOGRAPHIC_DATA]" at bounding box center [158, 151] width 56 height 6
click at [0, 0] on input "[DEMOGRAPHIC_DATA]" at bounding box center [0, 0] width 0 height 0
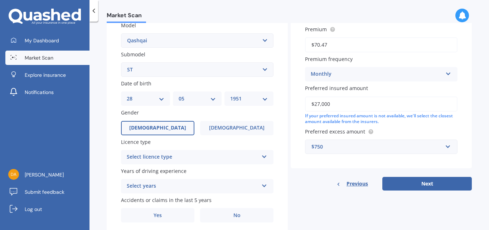
scroll to position [179, 0]
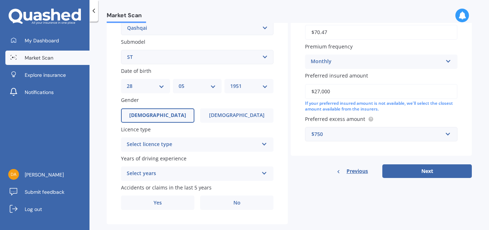
click at [262, 143] on icon at bounding box center [265, 142] width 6 height 5
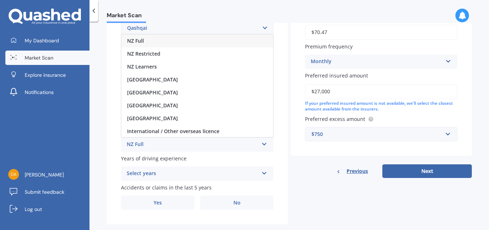
click at [185, 39] on div "NZ Full" at bounding box center [197, 40] width 152 height 13
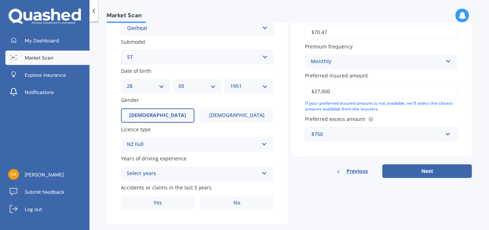
click at [262, 173] on icon at bounding box center [265, 171] width 6 height 5
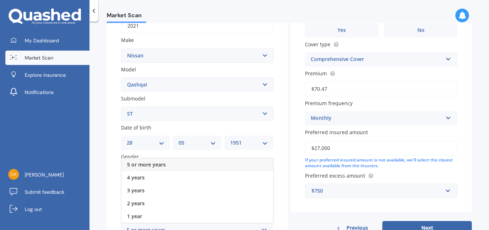
scroll to position [120, 0]
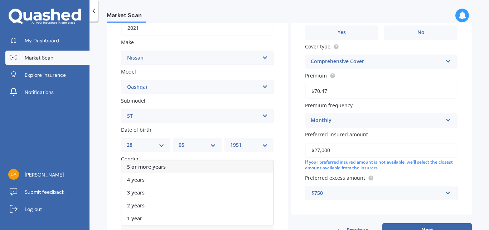
click at [162, 167] on span "5 or more years" at bounding box center [146, 166] width 39 height 7
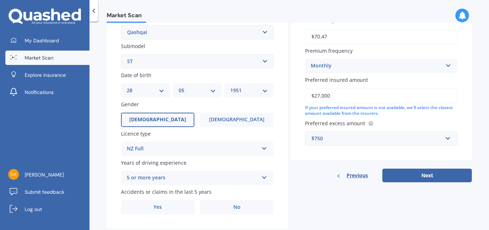
scroll to position [192, 0]
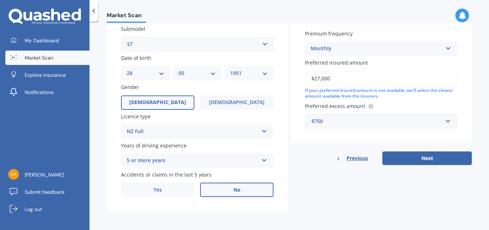
click at [241, 188] on label "No" at bounding box center [236, 189] width 73 height 14
click at [0, 0] on input "No" at bounding box center [0, 0] width 0 height 0
click at [424, 157] on button "Next" at bounding box center [428, 158] width 90 height 14
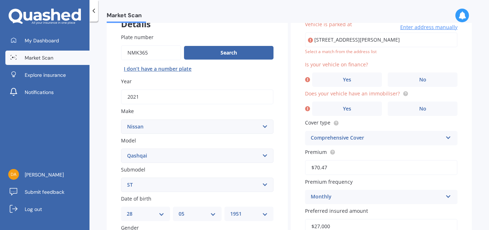
scroll to position [49, 0]
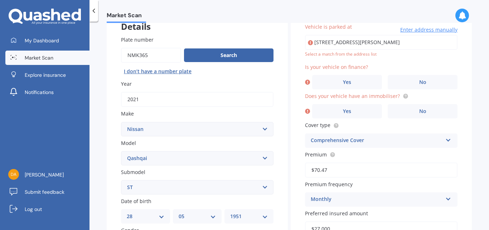
type input "[STREET_ADDRESS][PERSON_NAME]"
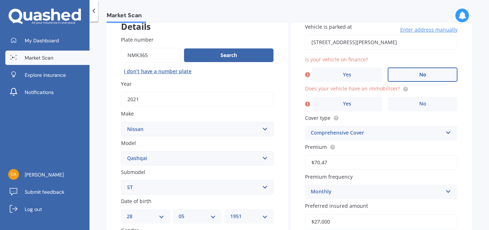
click at [420, 72] on span "No" at bounding box center [423, 75] width 7 height 6
click at [0, 0] on input "No" at bounding box center [0, 0] width 0 height 0
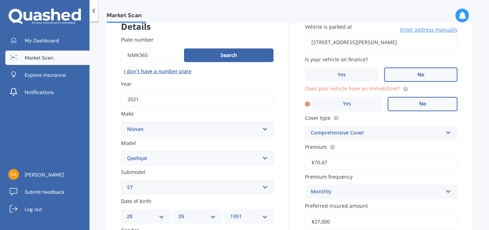
click at [426, 103] on label "No" at bounding box center [423, 104] width 70 height 14
click at [0, 0] on input "No" at bounding box center [0, 0] width 0 height 0
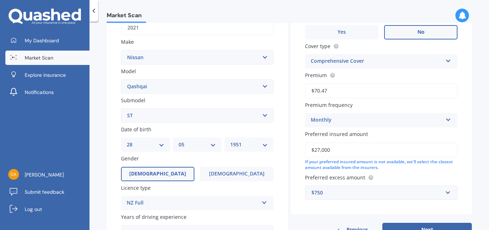
scroll to position [157, 0]
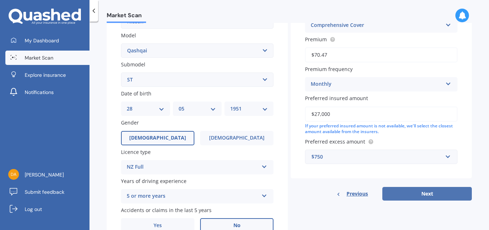
click at [430, 191] on button "Next" at bounding box center [428, 194] width 90 height 14
select select "28"
select select "05"
select select "1951"
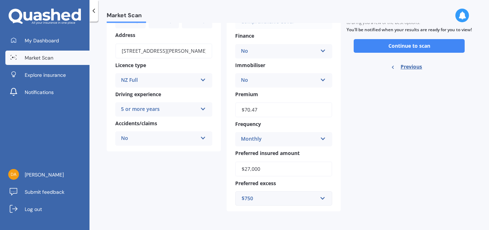
scroll to position [0, 0]
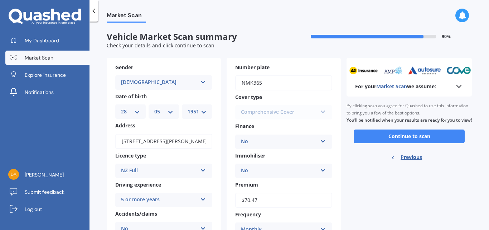
click at [409, 142] on button "Continue to scan" at bounding box center [409, 136] width 111 height 14
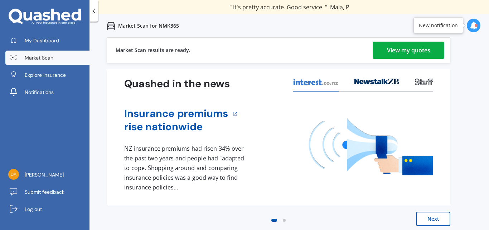
click at [414, 48] on div "View my quotes" at bounding box center [408, 50] width 43 height 17
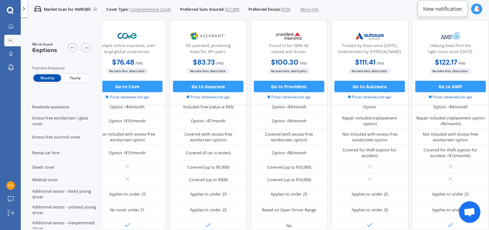
scroll to position [313, 122]
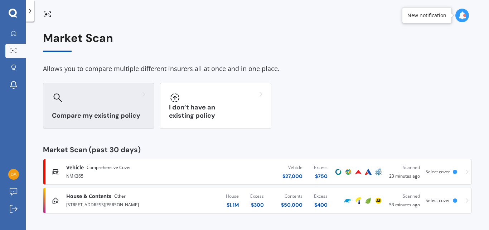
click at [116, 107] on div "Compare my existing policy" at bounding box center [98, 106] width 111 height 46
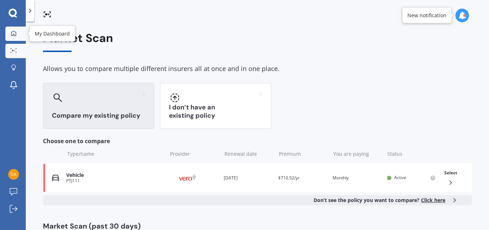
click at [12, 34] on icon at bounding box center [14, 33] width 6 height 6
